Goal: Transaction & Acquisition: Subscribe to service/newsletter

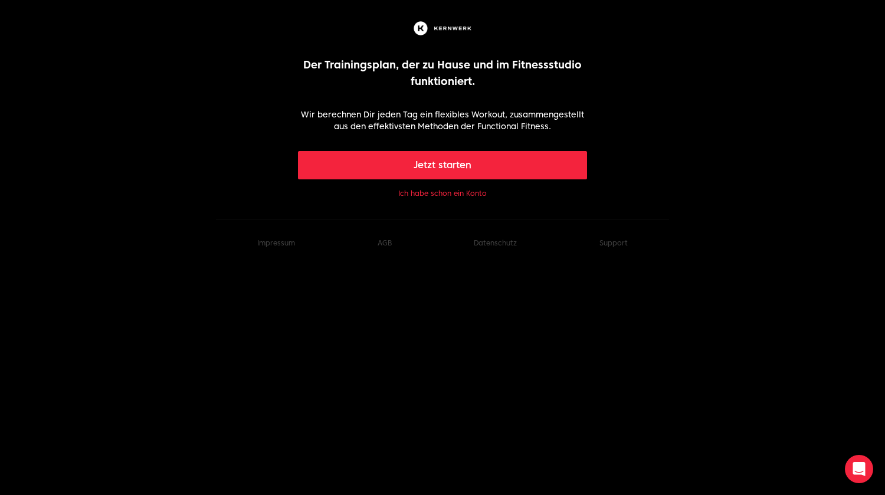
click at [435, 194] on button "Ich habe schon ein Konto" at bounding box center [442, 193] width 88 height 9
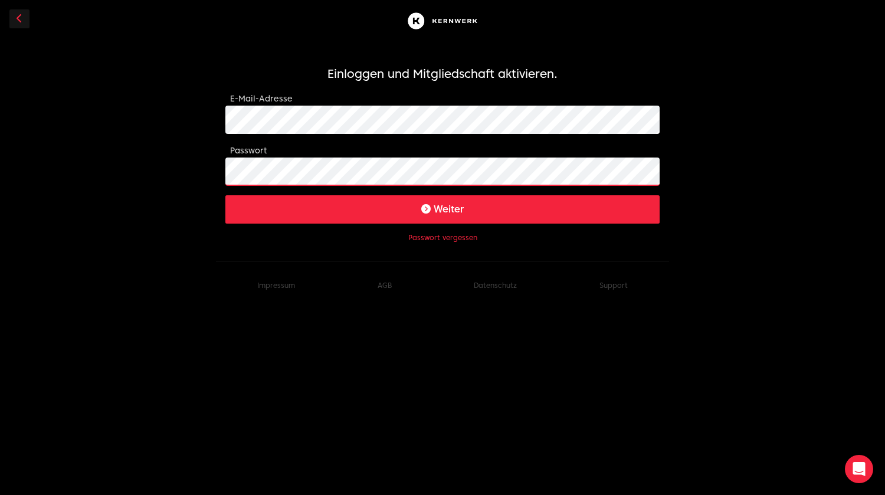
click button "Weiter" at bounding box center [442, 209] width 434 height 28
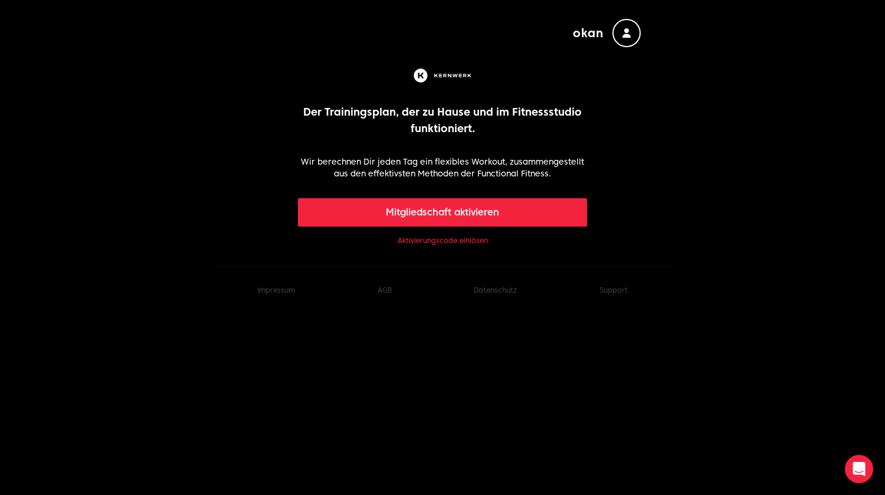
click at [454, 241] on link "Aktivierungscode einlösen" at bounding box center [443, 240] width 90 height 9
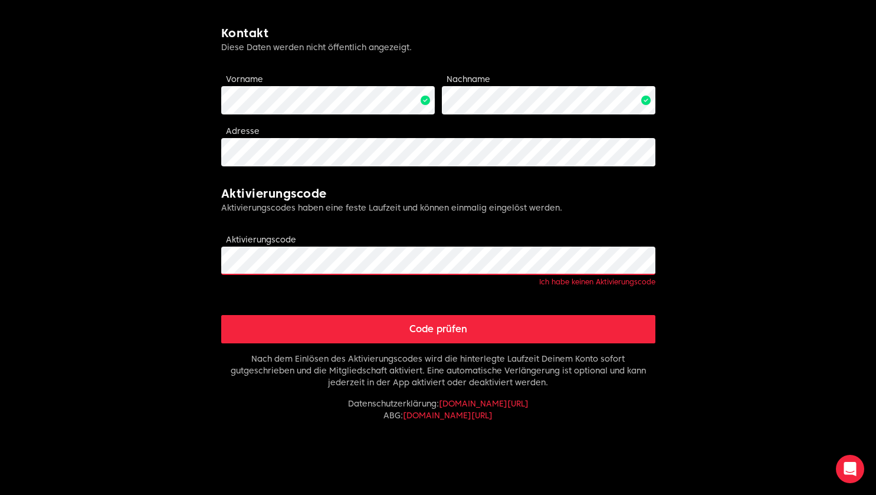
scroll to position [261, 0]
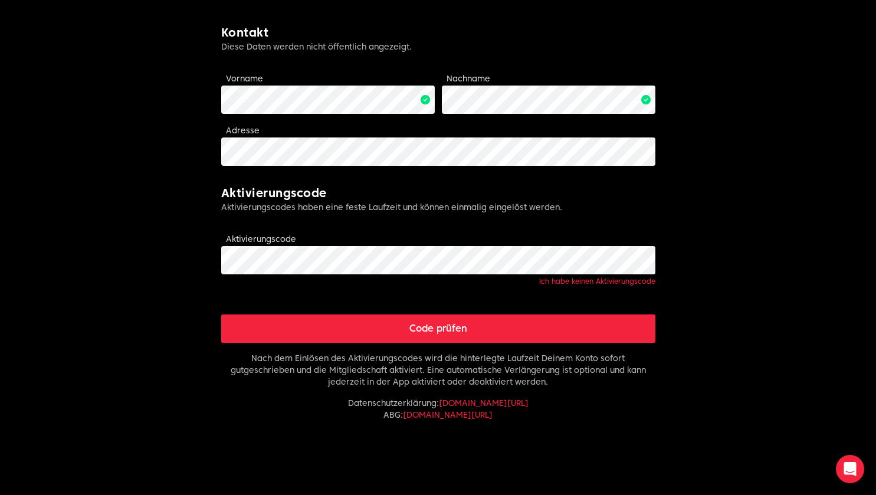
click at [428, 334] on button "Code prüfen" at bounding box center [438, 328] width 434 height 28
click at [429, 330] on button "Code prüfen" at bounding box center [438, 328] width 434 height 28
click at [369, 330] on button "Code prüfen" at bounding box center [438, 328] width 434 height 28
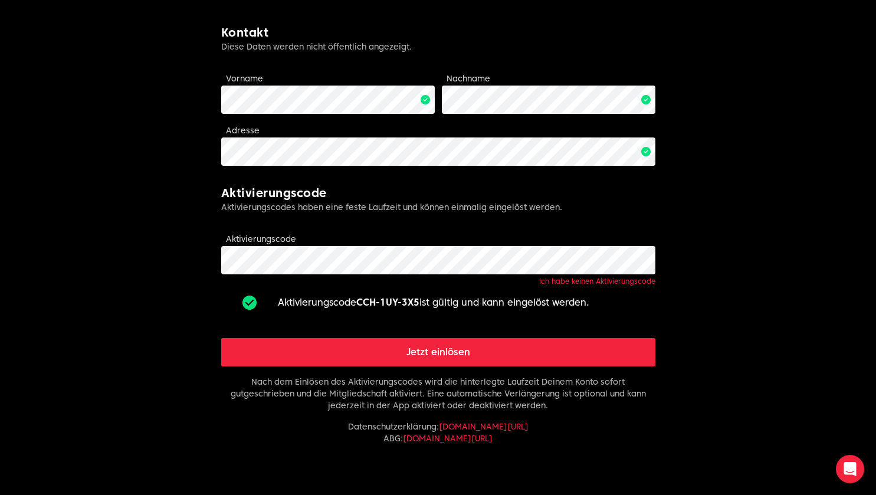
click at [431, 354] on button "Jetzt einlösen" at bounding box center [438, 352] width 434 height 28
